Goal: Information Seeking & Learning: Learn about a topic

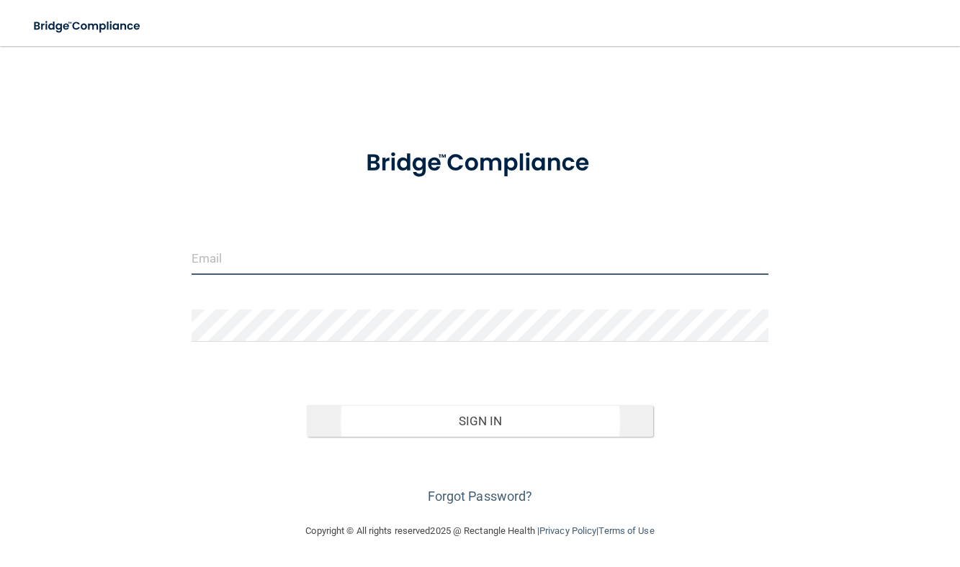
type input "[EMAIL_ADDRESS][DOMAIN_NAME]"
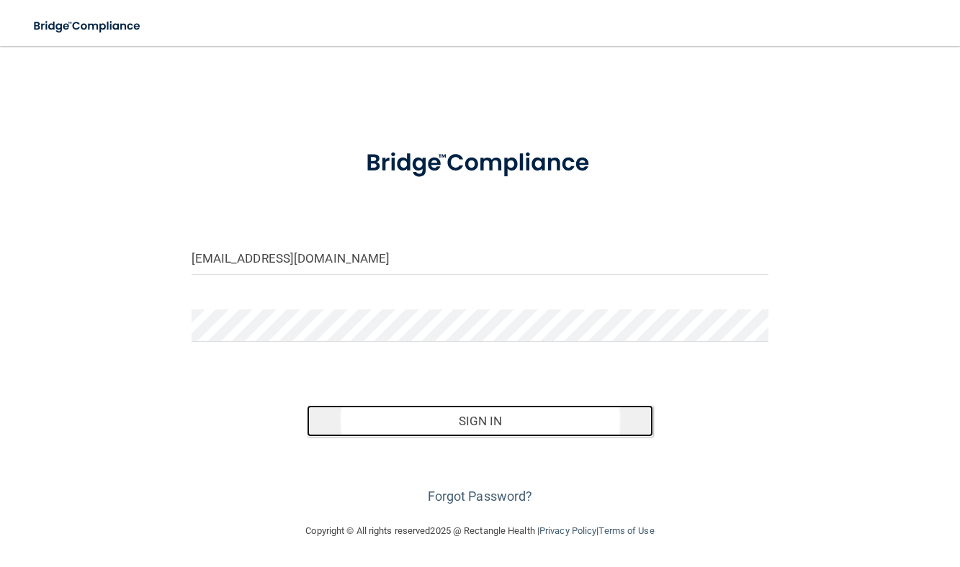
click at [497, 423] on button "Sign In" at bounding box center [480, 421] width 346 height 32
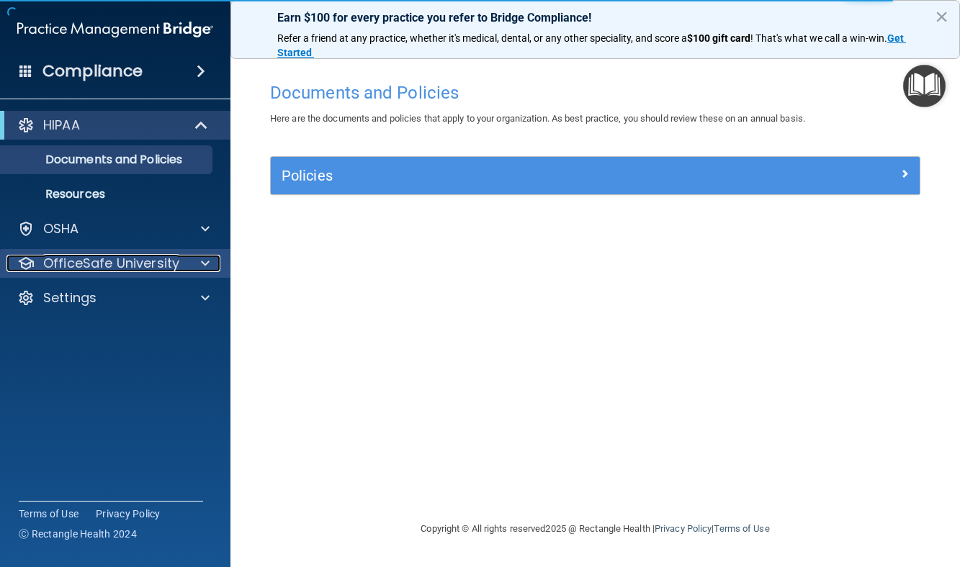
click at [91, 268] on p "OfficeSafe University" at bounding box center [111, 263] width 136 height 17
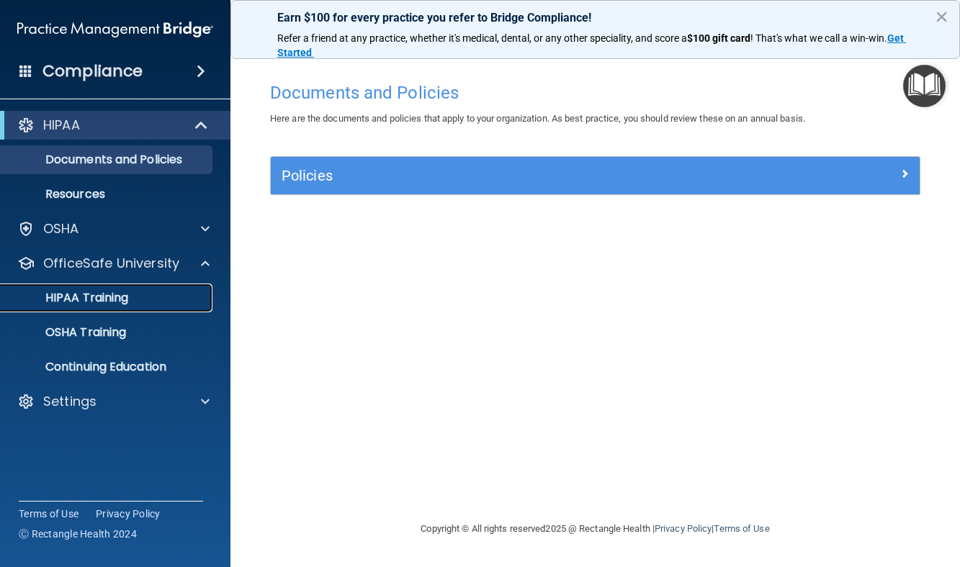
click at [95, 300] on p "HIPAA Training" at bounding box center [68, 298] width 119 height 14
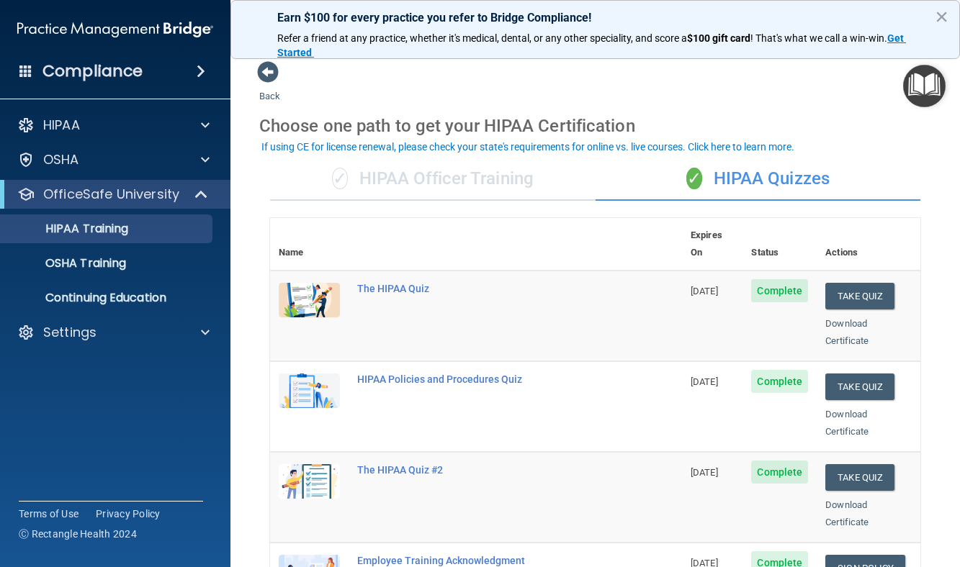
click at [399, 176] on div "✓ HIPAA Officer Training" at bounding box center [432, 179] width 325 height 43
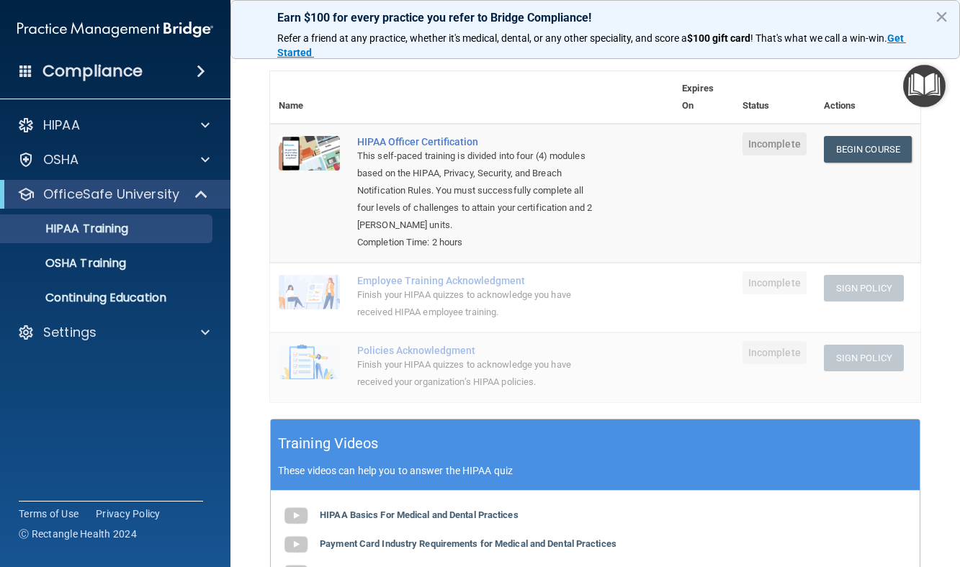
scroll to position [144, 0]
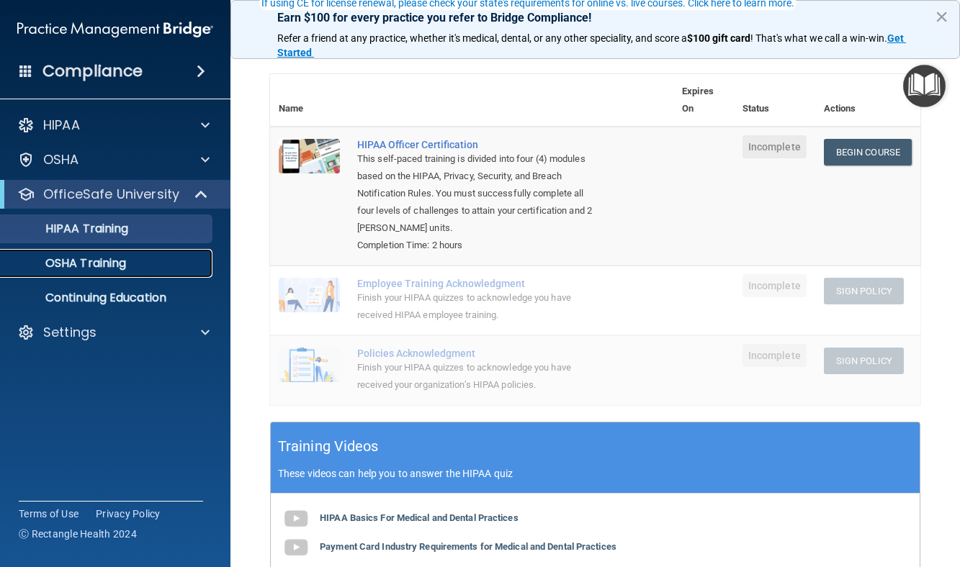
click at [55, 259] on p "OSHA Training" at bounding box center [67, 263] width 117 height 14
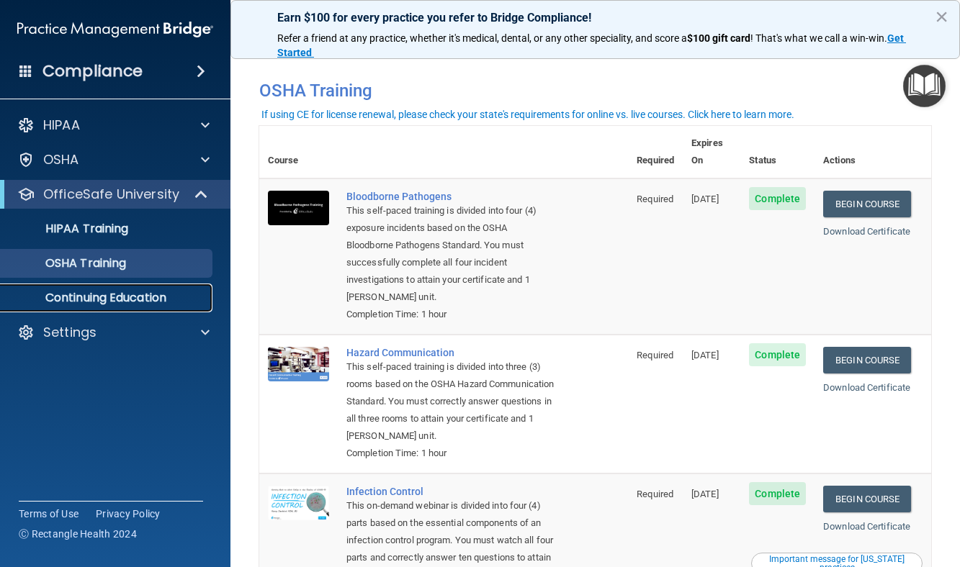
click at [102, 304] on p "Continuing Education" at bounding box center [107, 298] width 197 height 14
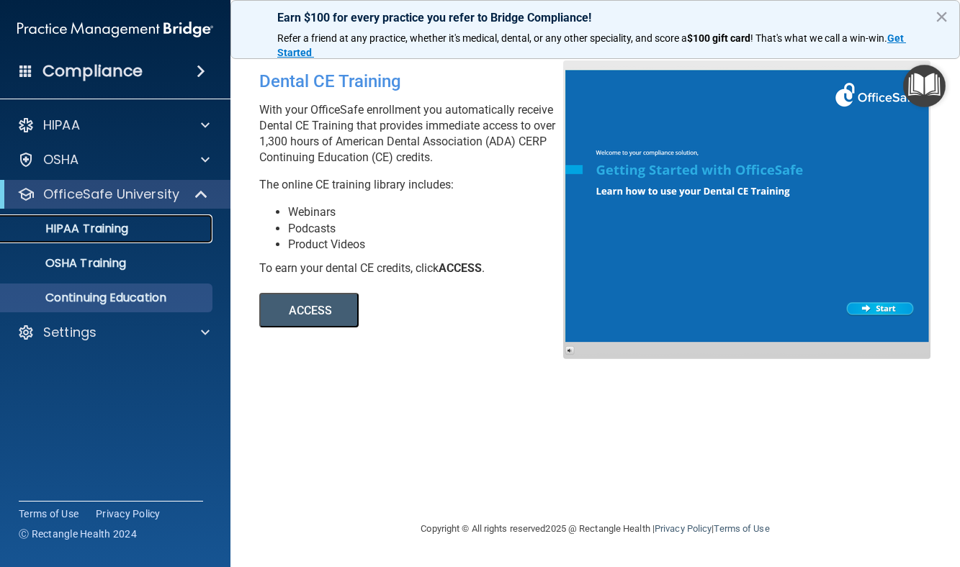
click at [71, 229] on p "HIPAA Training" at bounding box center [68, 229] width 119 height 14
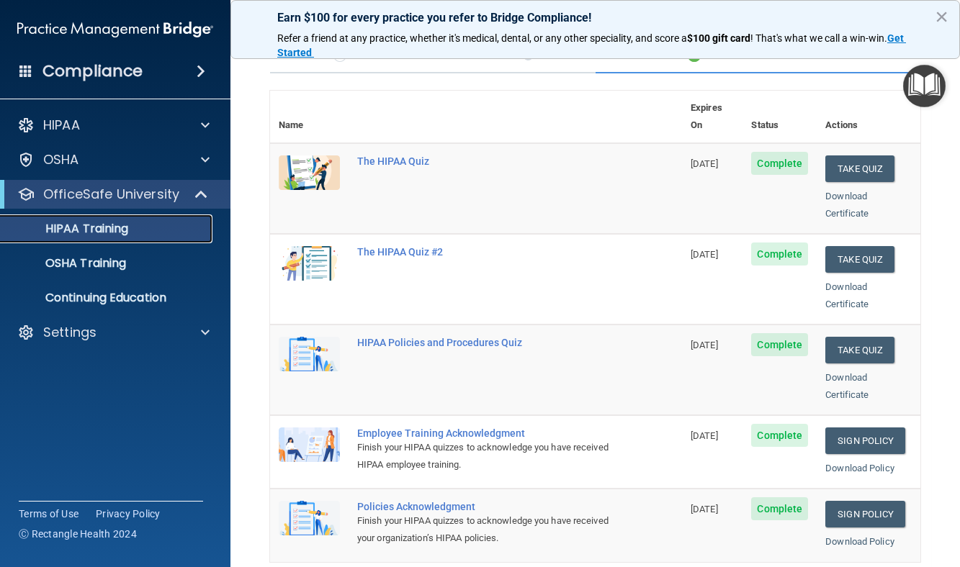
scroll to position [72, 0]
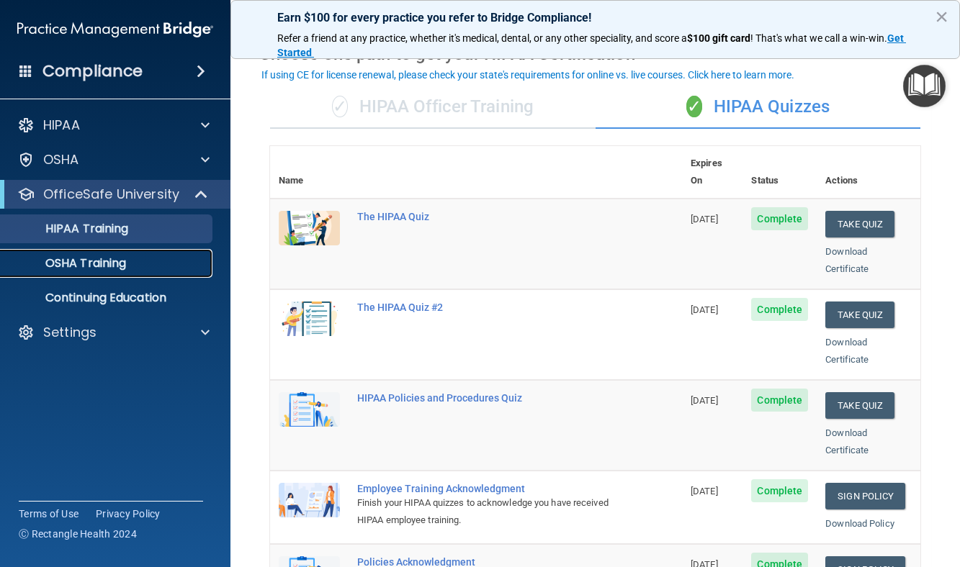
click at [59, 261] on p "OSHA Training" at bounding box center [67, 263] width 117 height 14
